Goal: Find specific page/section: Find specific page/section

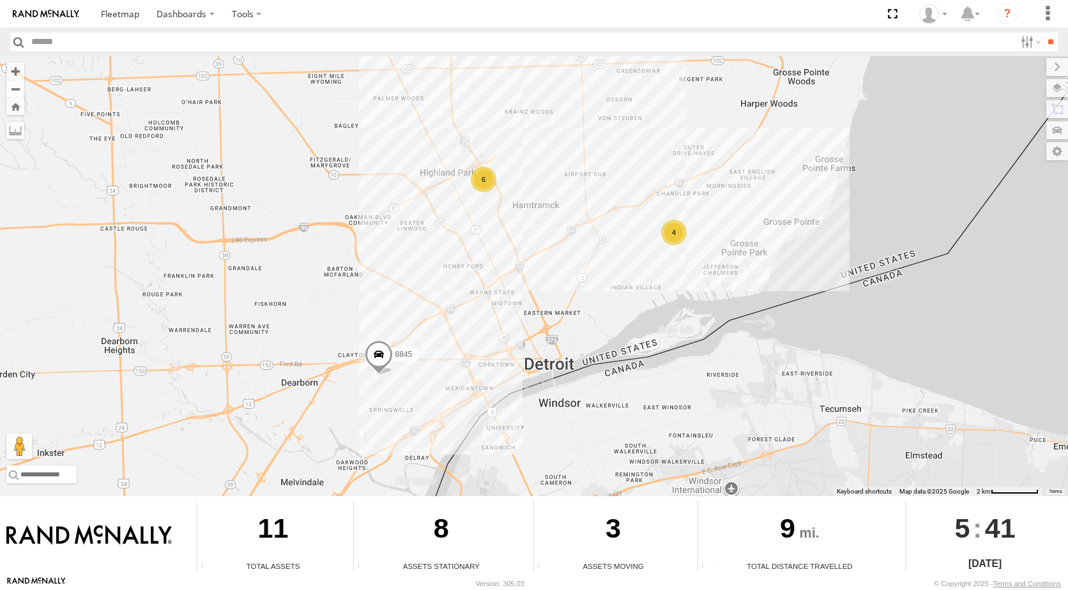
click at [681, 238] on div "4" at bounding box center [674, 233] width 26 height 26
click at [686, 245] on div "8845 4 5 8850" at bounding box center [534, 276] width 1068 height 440
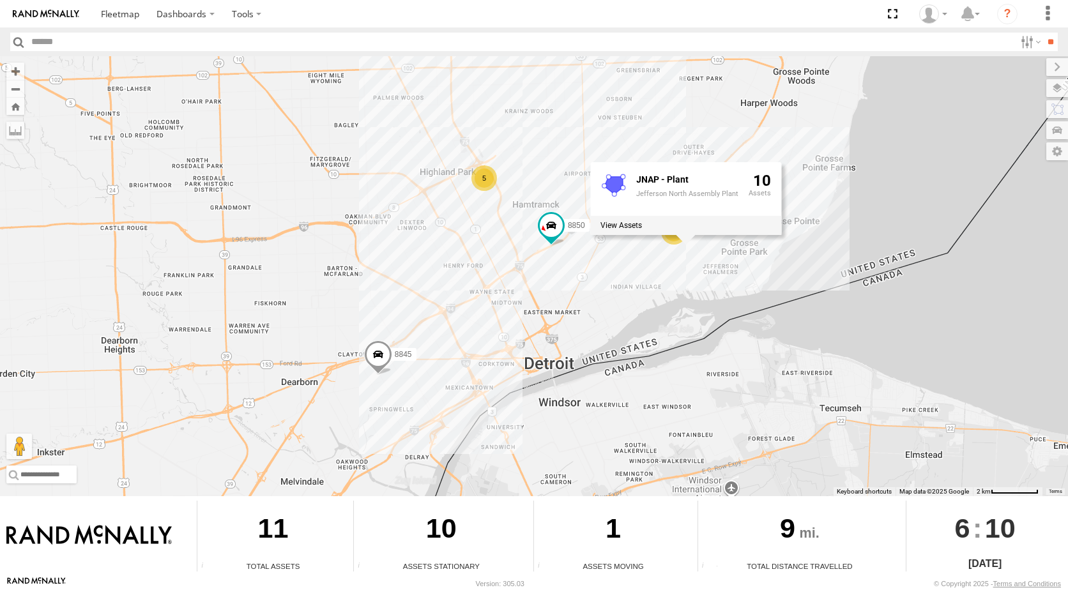
click at [676, 231] on div at bounding box center [685, 225] width 191 height 19
click at [671, 250] on div "8845 4 5 8850 JNAP - Plant Jefferson North Assembly Plant 10" at bounding box center [534, 276] width 1068 height 440
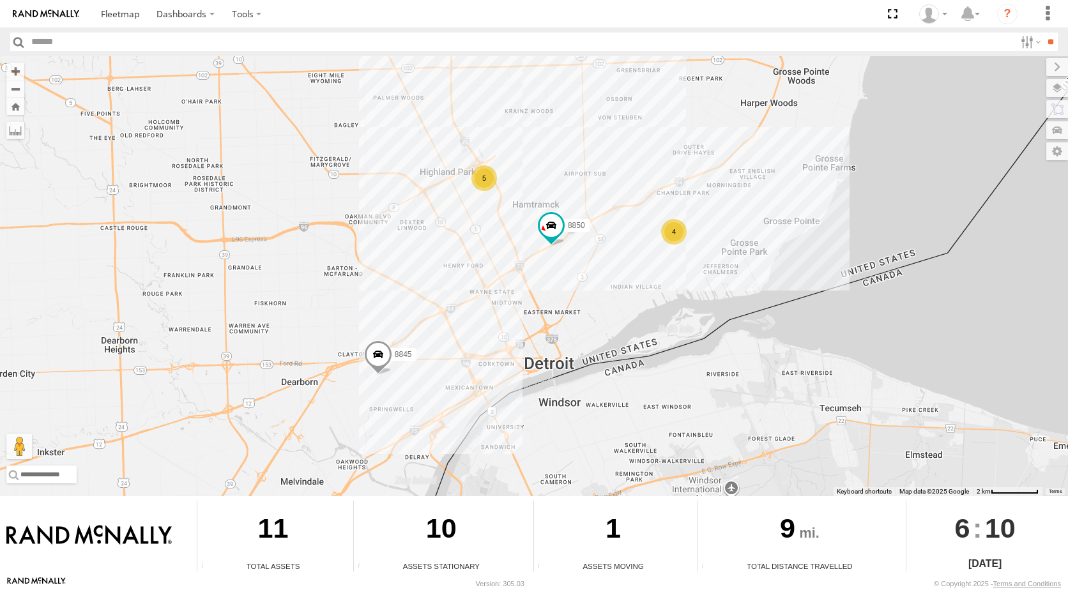
click at [671, 239] on div "4" at bounding box center [674, 232] width 26 height 26
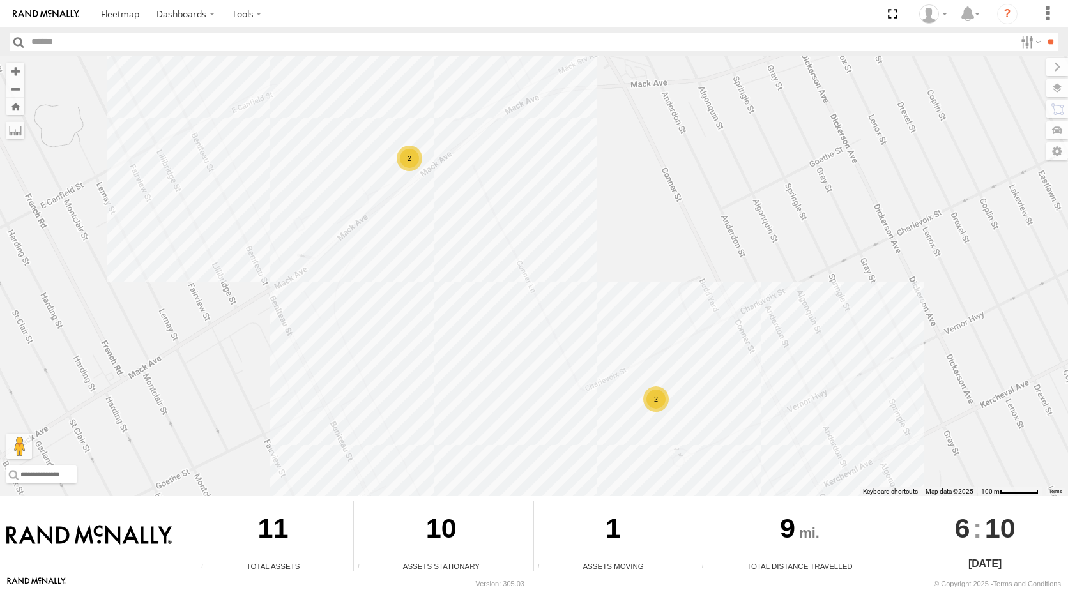
click at [657, 399] on div "2" at bounding box center [656, 399] width 26 height 26
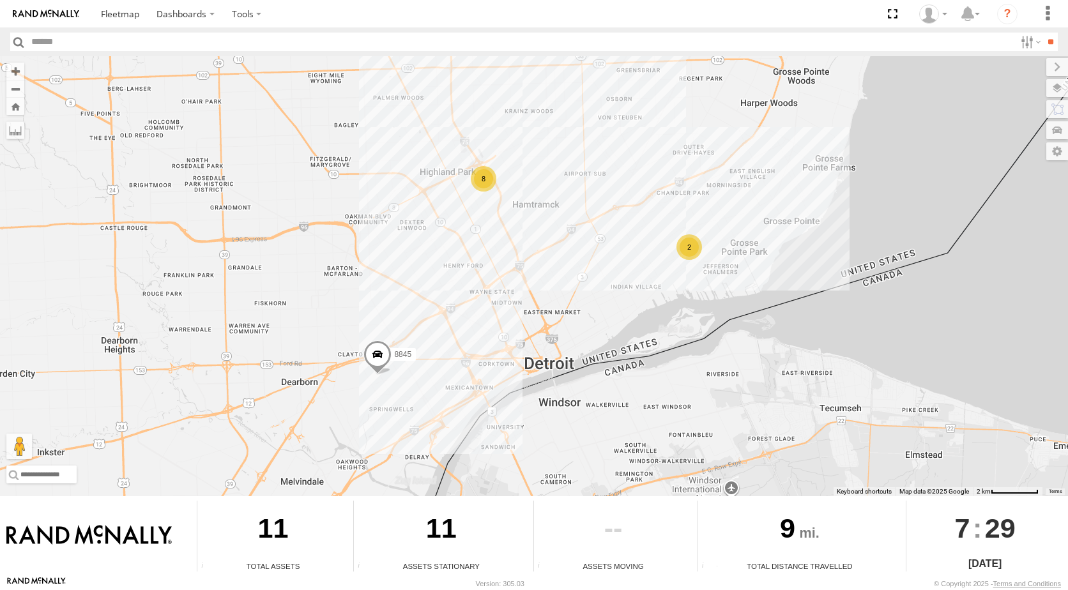
click at [685, 251] on div "2" at bounding box center [689, 247] width 26 height 26
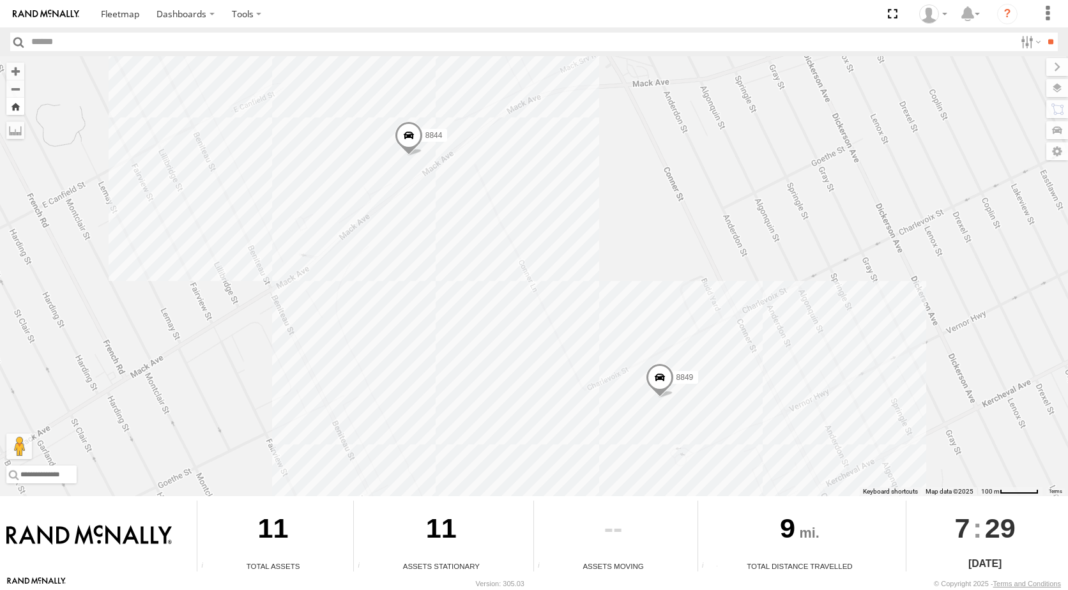
click at [13, 99] on button "Zoom Home" at bounding box center [15, 106] width 18 height 17
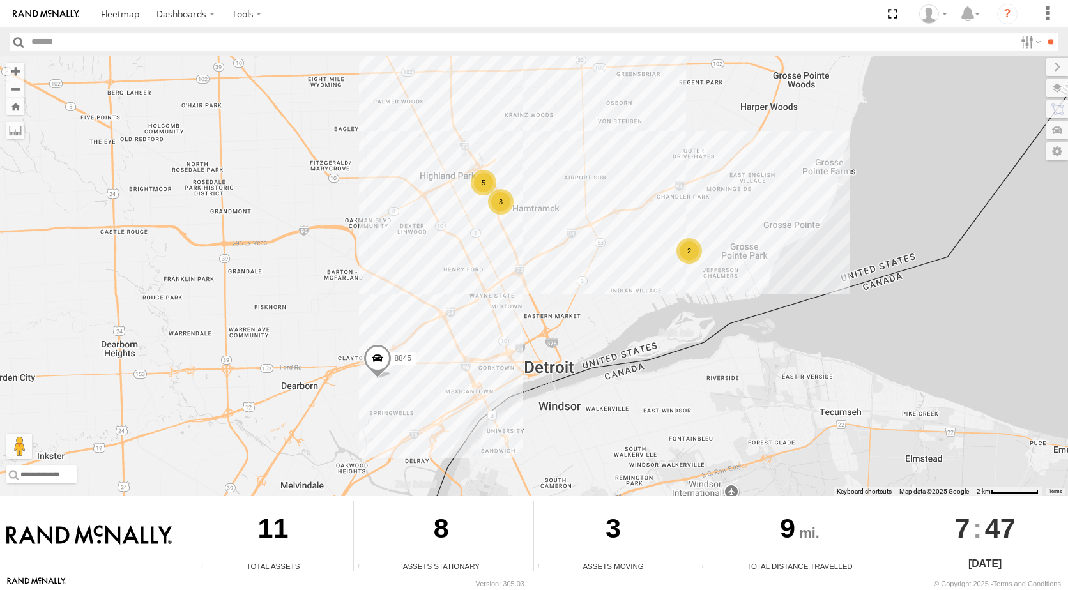
click at [697, 254] on div "2" at bounding box center [689, 251] width 26 height 26
